Goal: Find specific page/section: Find specific page/section

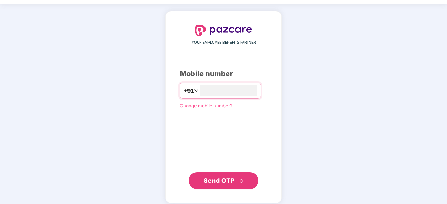
scroll to position [23, 0]
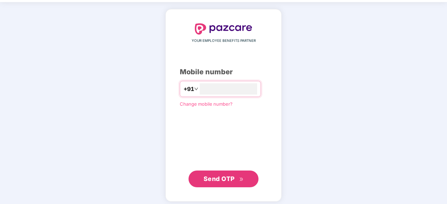
type input "**********"
click at [228, 174] on span "Send OTP" at bounding box center [223, 179] width 40 height 10
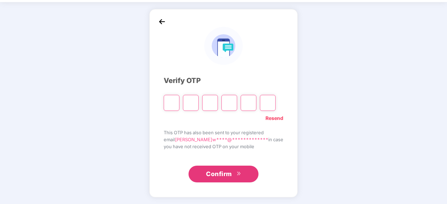
type input "*"
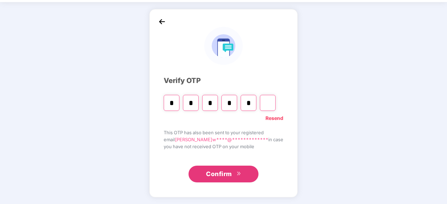
type input "*"
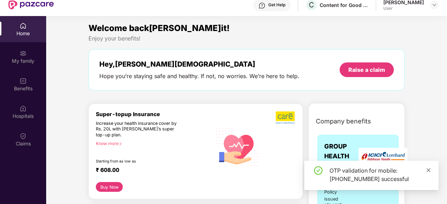
click at [427, 172] on icon "close" at bounding box center [428, 170] width 5 height 5
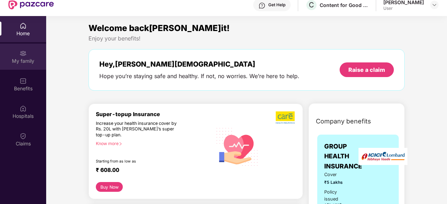
click at [24, 53] on img at bounding box center [23, 53] width 7 height 7
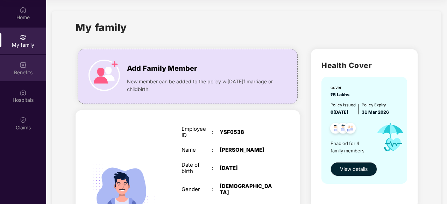
click at [28, 72] on div "Benefits" at bounding box center [23, 72] width 46 height 7
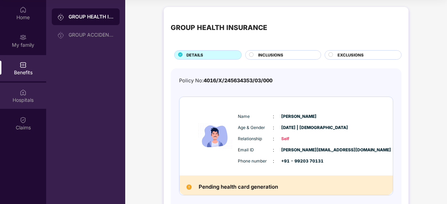
click at [20, 93] on img at bounding box center [23, 92] width 7 height 7
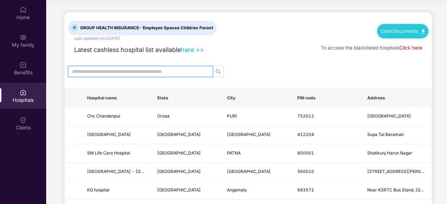
click at [123, 70] on input "text" at bounding box center [137, 72] width 131 height 8
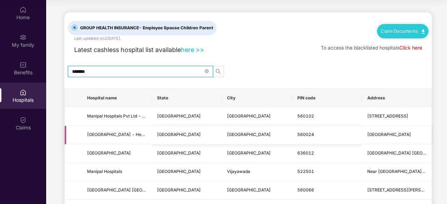
type input "*******"
click at [205, 72] on icon "close-circle" at bounding box center [206, 71] width 4 height 4
